Goal: Task Accomplishment & Management: Manage account settings

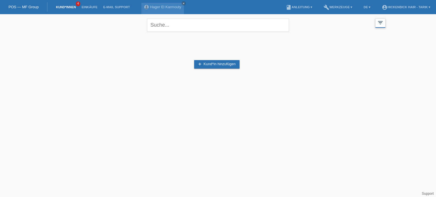
click at [378, 25] on icon "filter_list" at bounding box center [380, 23] width 6 height 6
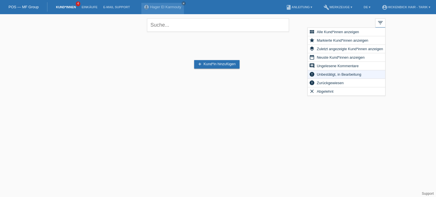
click at [324, 73] on span "Unbestätigt, in Bearbeitung" at bounding box center [339, 74] width 46 height 7
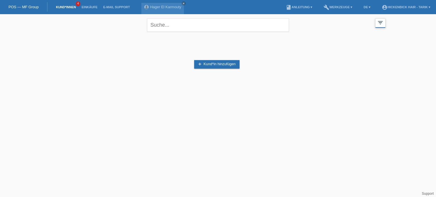
click at [381, 21] on icon "filter_list" at bounding box center [380, 23] width 6 height 6
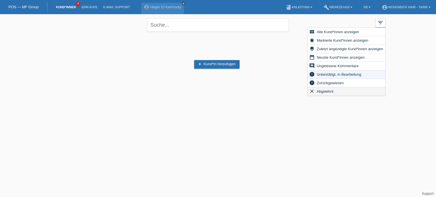
click at [328, 92] on span "Abgelehnt" at bounding box center [325, 91] width 18 height 7
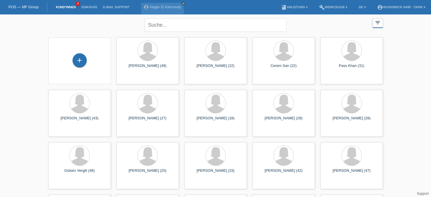
click at [376, 22] on icon "filter_list" at bounding box center [378, 23] width 6 height 6
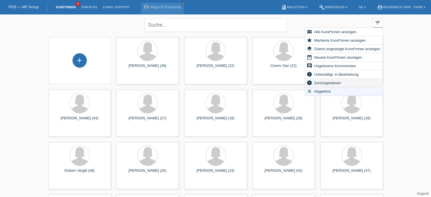
click at [320, 82] on span "Zurückgewiesen" at bounding box center [327, 82] width 29 height 7
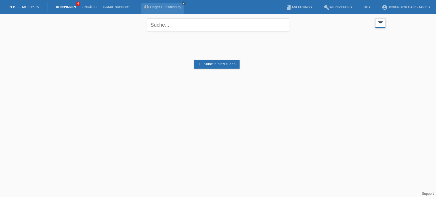
click at [380, 26] on icon "filter_list" at bounding box center [380, 23] width 6 height 6
click at [375, 26] on div "filter_list" at bounding box center [380, 22] width 10 height 9
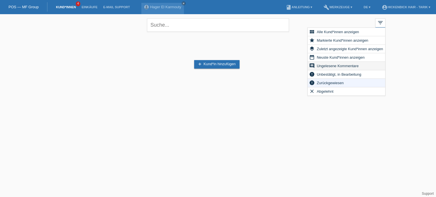
click at [348, 64] on span "Ungelesene Kommentare" at bounding box center [337, 65] width 43 height 7
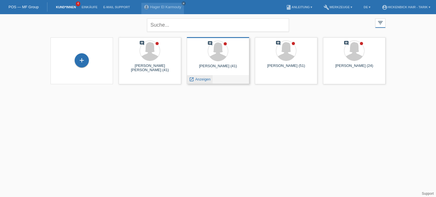
click at [202, 79] on span "Anzeigen" at bounding box center [202, 79] width 15 height 4
click at [202, 81] on span "Anzeigen" at bounding box center [202, 79] width 15 height 4
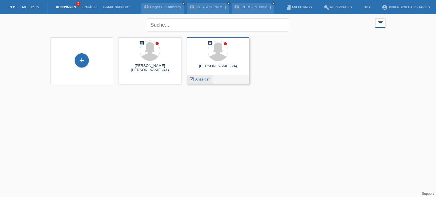
click at [193, 81] on icon "launch" at bounding box center [191, 79] width 5 height 5
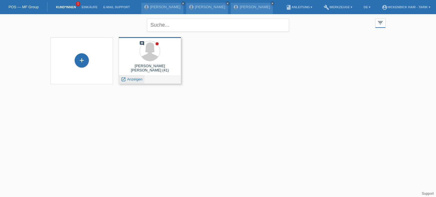
click at [134, 78] on span "Anzeigen" at bounding box center [134, 79] width 15 height 4
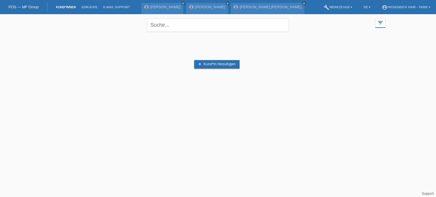
click at [331, 97] on html "POS — MF Group Kund*innen Einkäufe E-Mail Support [PERSON_NAME] close close" at bounding box center [218, 48] width 436 height 97
